Goal: Transaction & Acquisition: Obtain resource

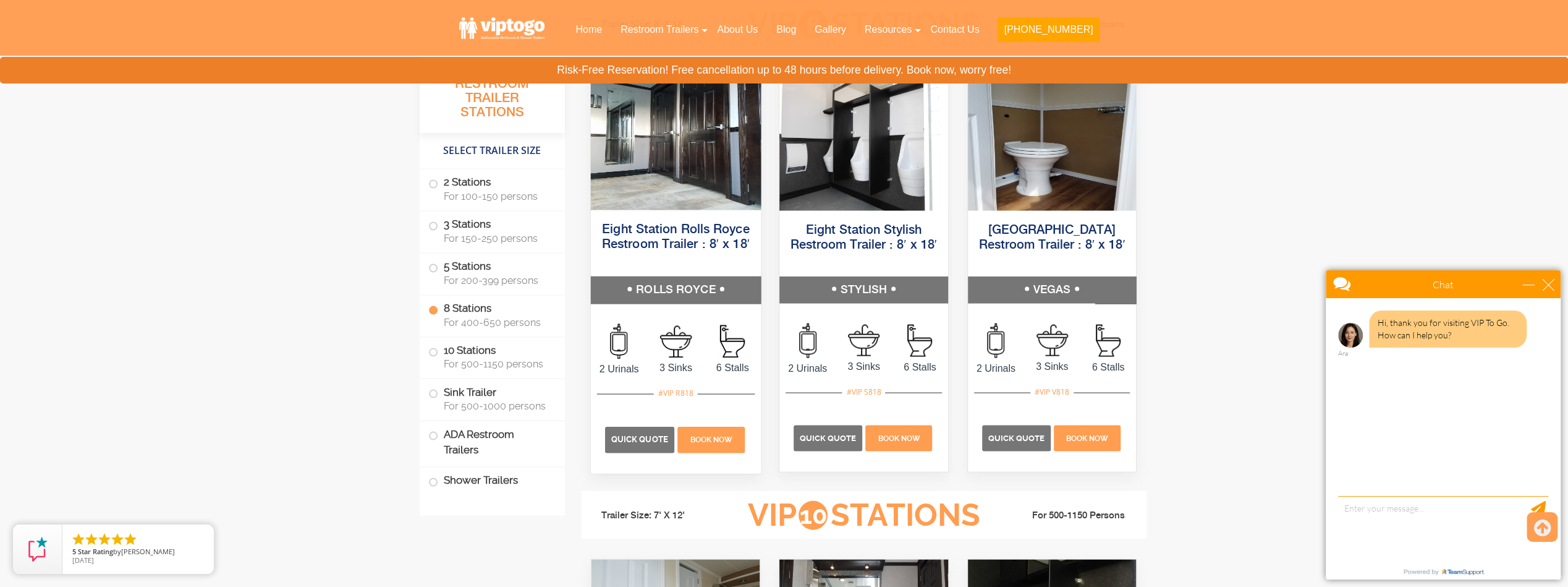
scroll to position [2598, 0]
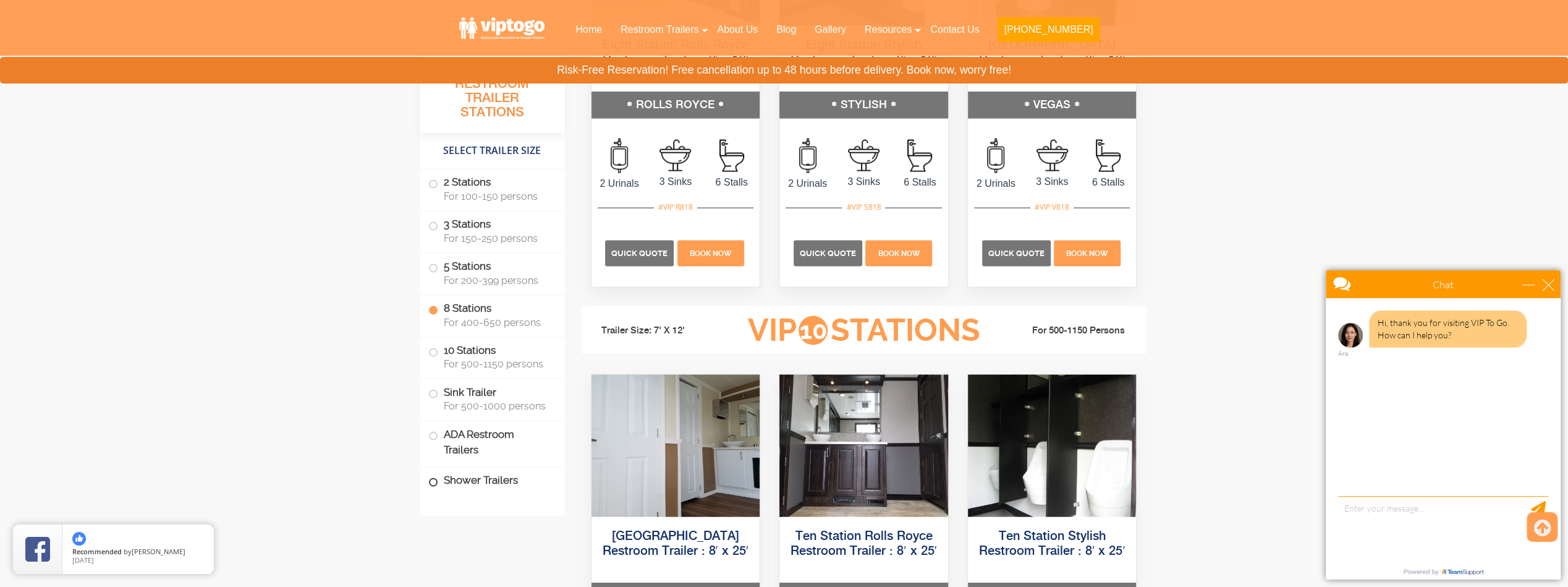
click at [472, 476] on label "Shower Trailers" at bounding box center [492, 481] width 128 height 27
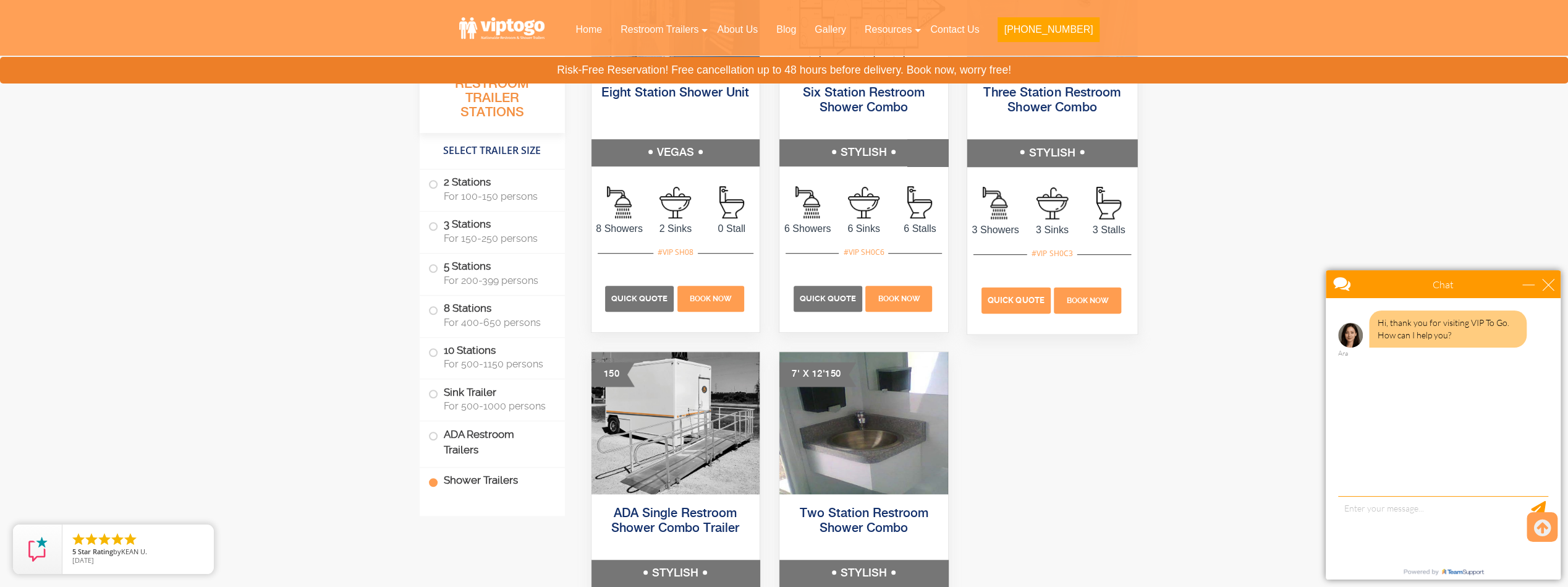
scroll to position [5563, 0]
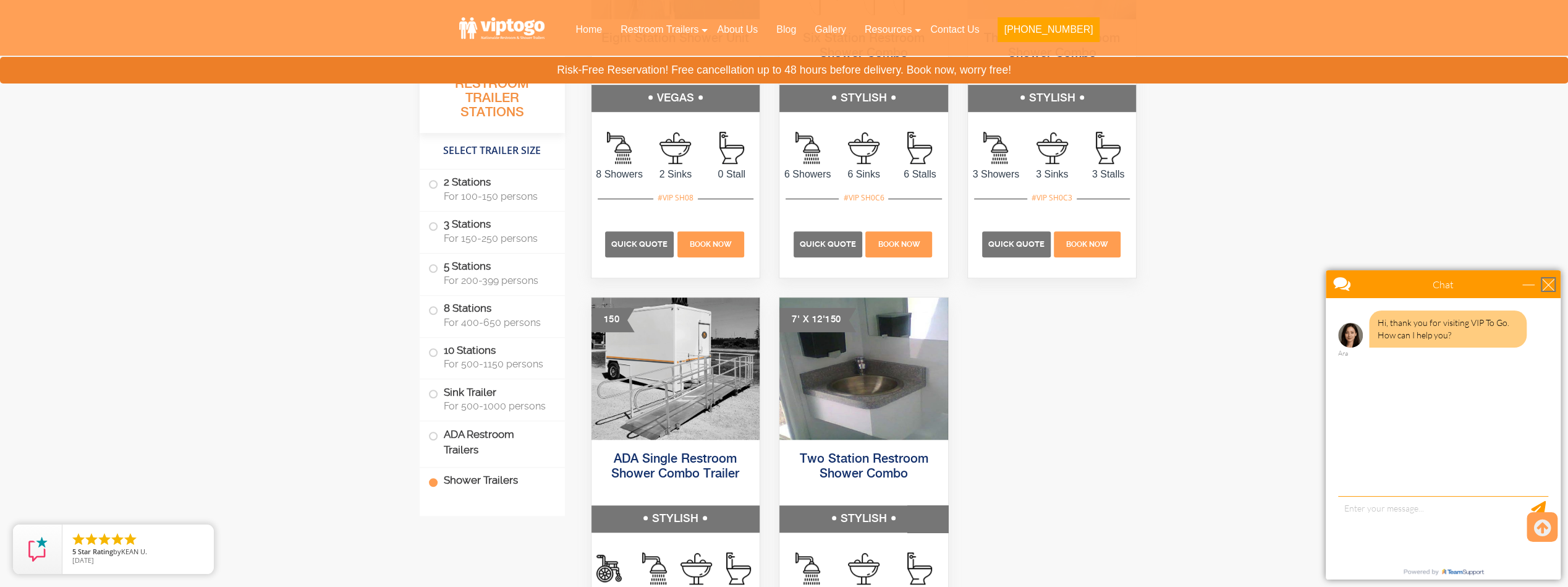
click at [1551, 281] on div "close" at bounding box center [1548, 284] width 12 height 12
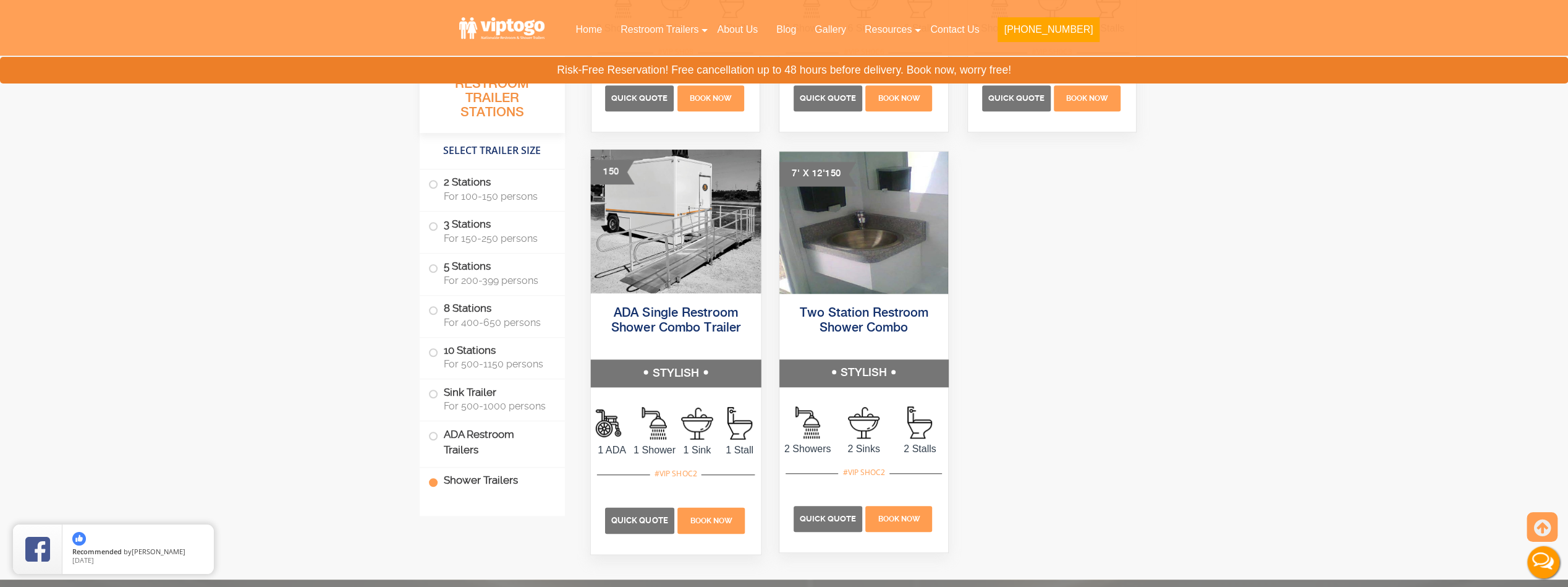
scroll to position [5810, 0]
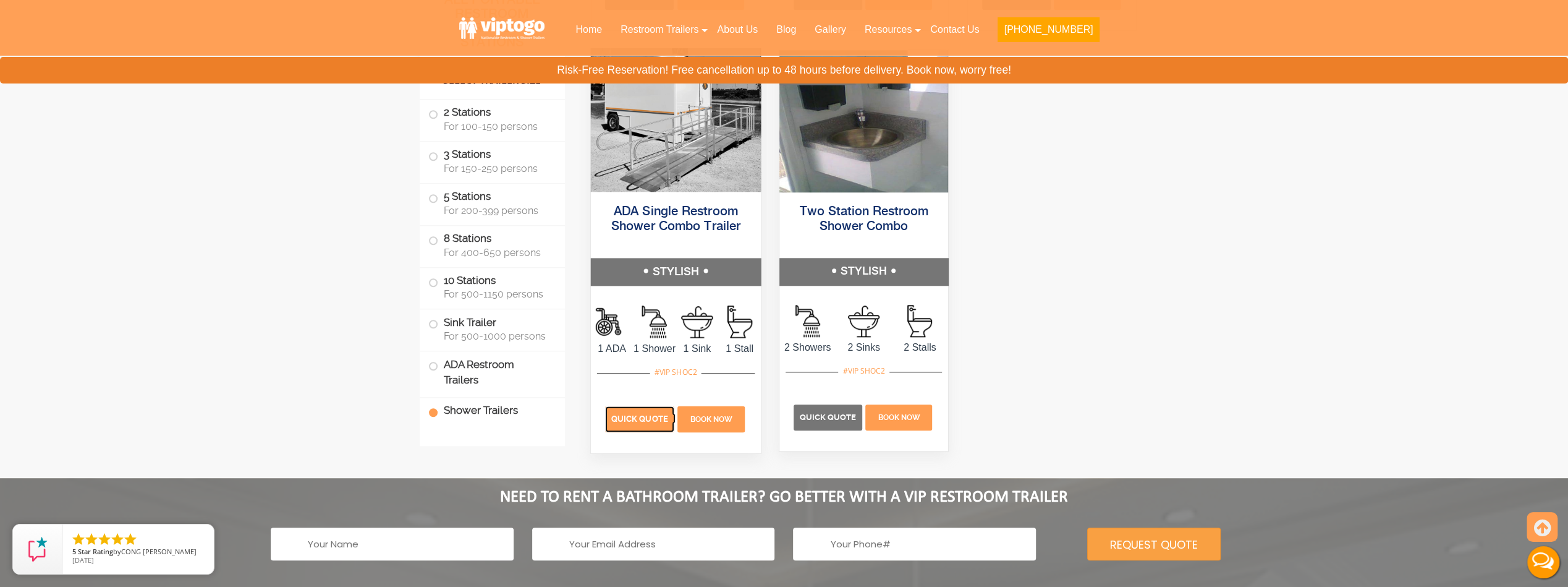
click at [638, 414] on span "Quick Quote" at bounding box center [639, 418] width 57 height 9
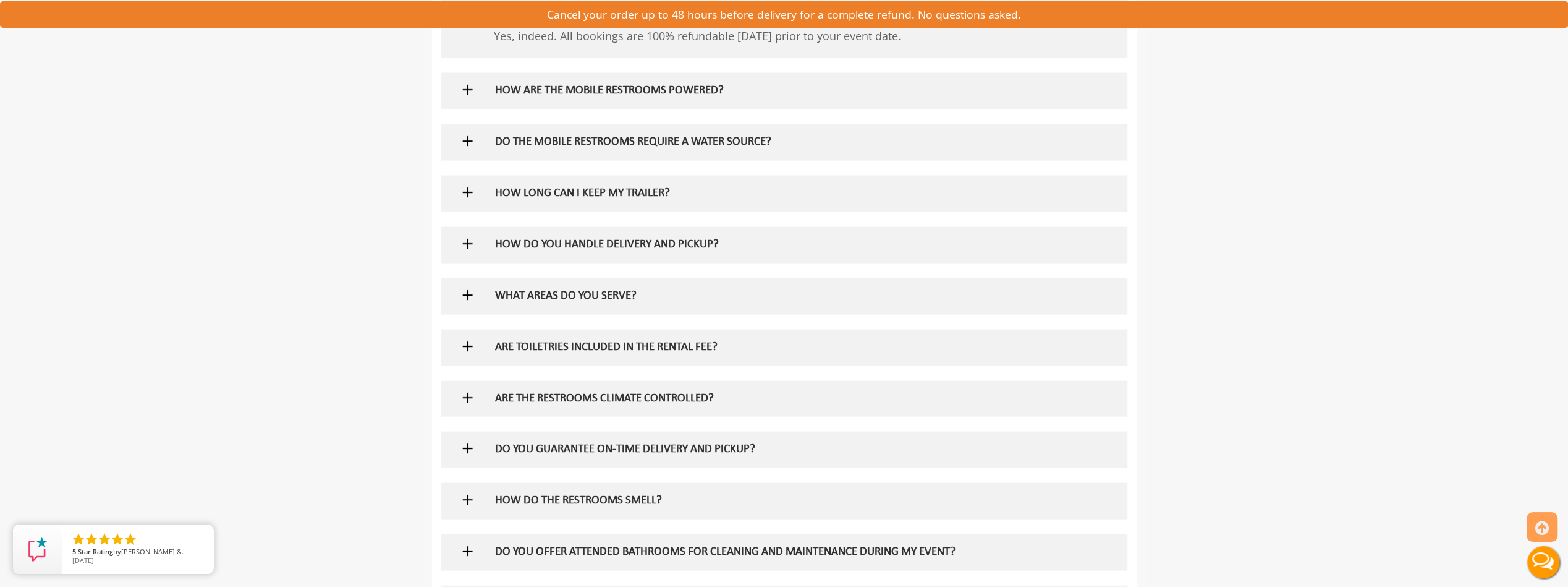
scroll to position [2413, 0]
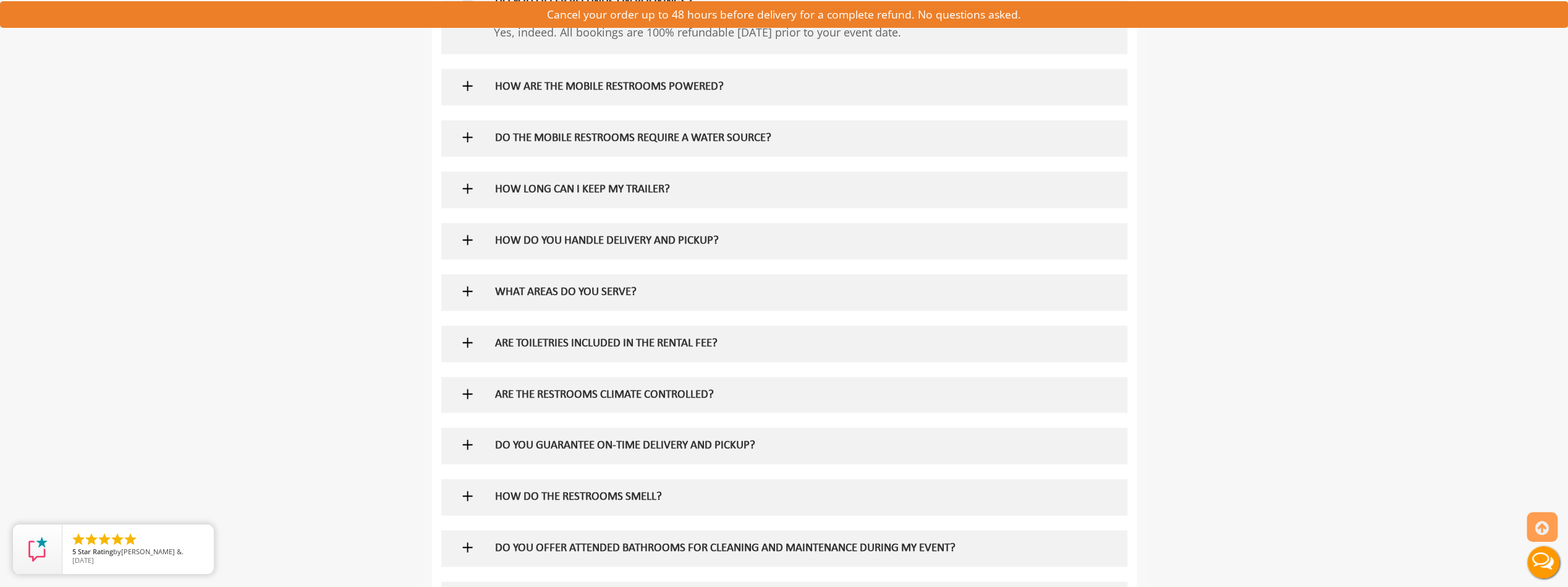
click at [472, 94] on img at bounding box center [468, 86] width 15 height 15
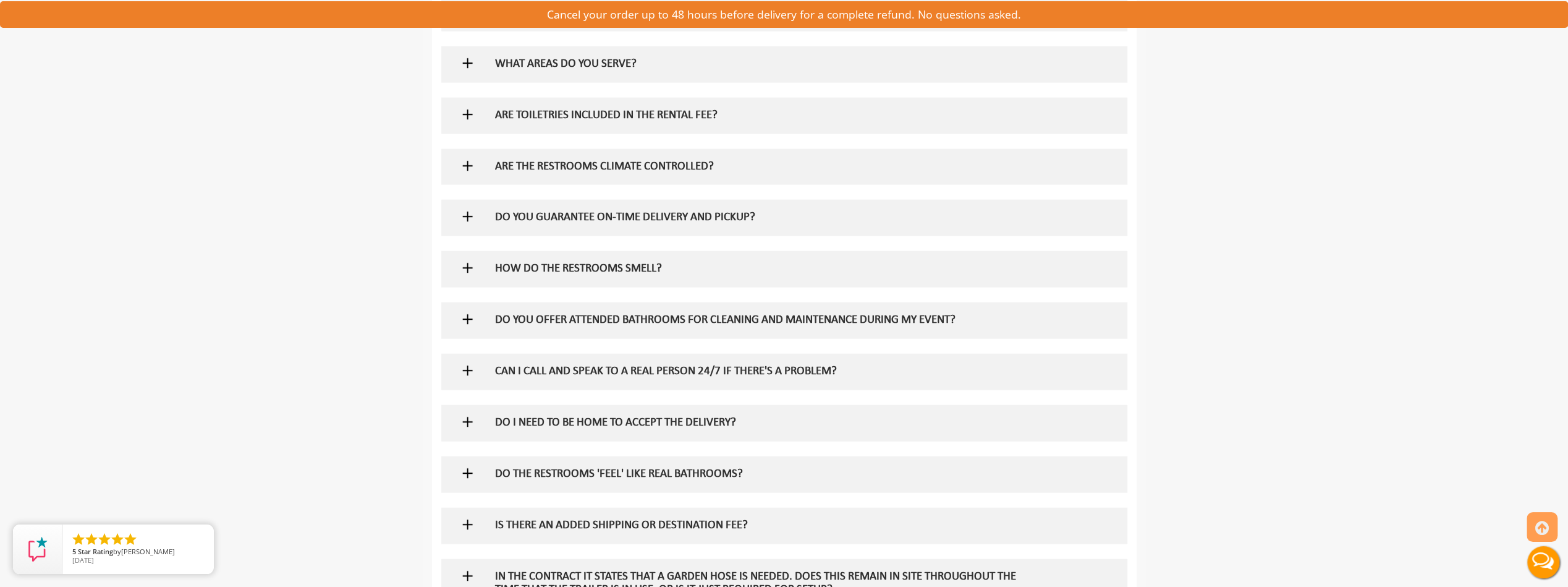
scroll to position [2722, 0]
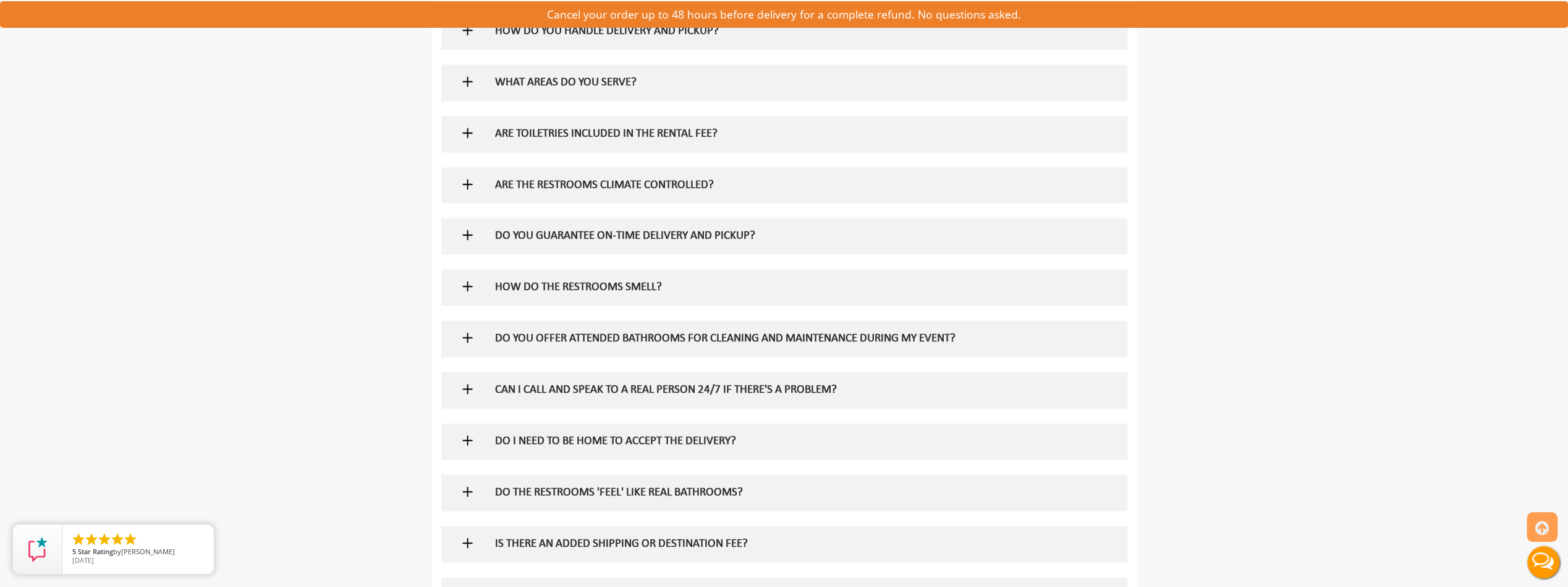
click at [465, 90] on img at bounding box center [468, 82] width 15 height 15
